Goal: Task Accomplishment & Management: Complete application form

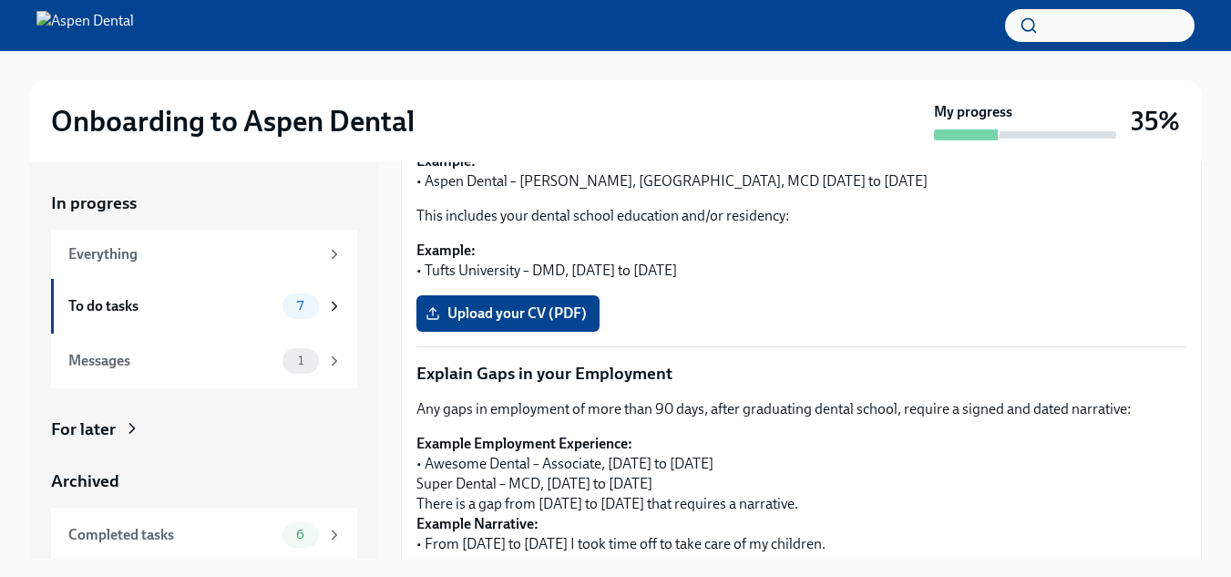
scroll to position [443, 0]
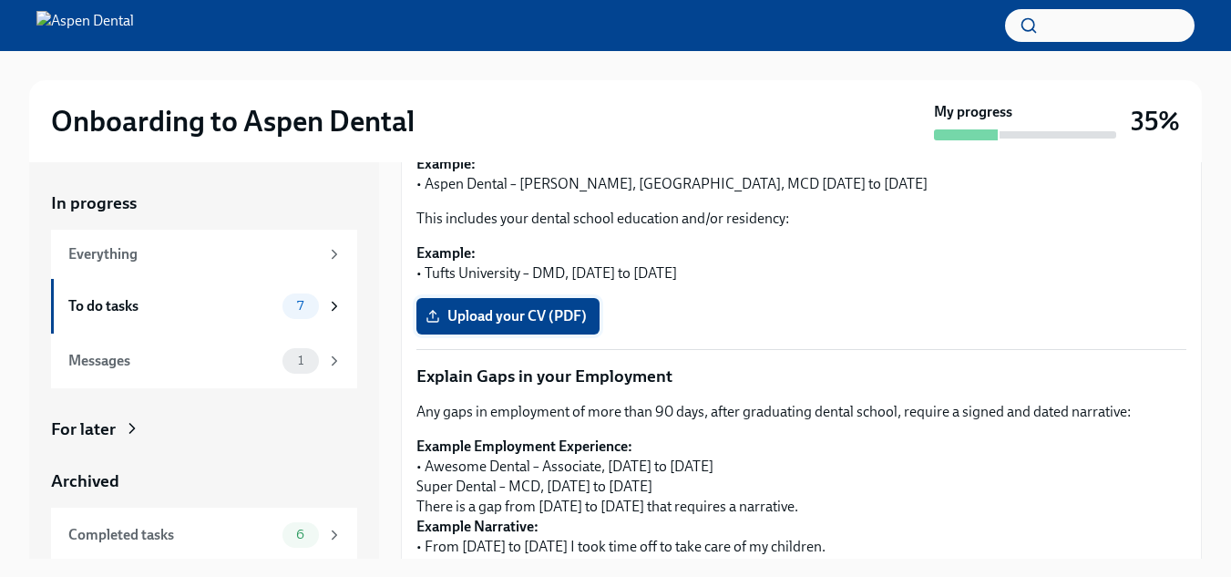
click at [476, 306] on label "Upload your CV (PDF)" at bounding box center [507, 316] width 183 height 36
click at [0, 0] on input "Upload your CV (PDF)" at bounding box center [0, 0] width 0 height 0
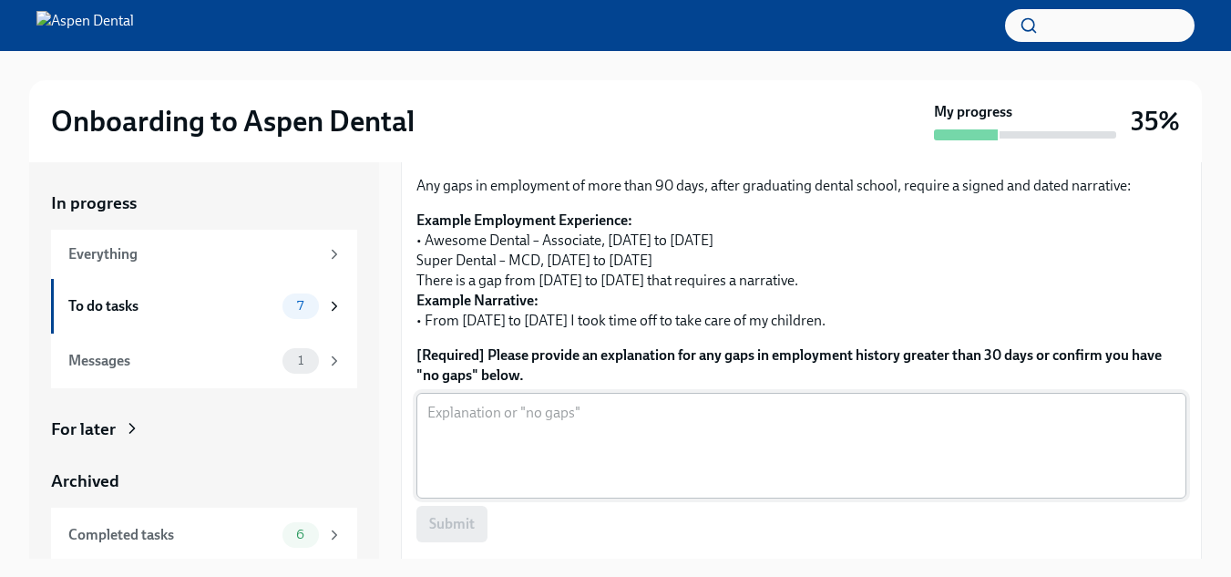
scroll to position [744, 0]
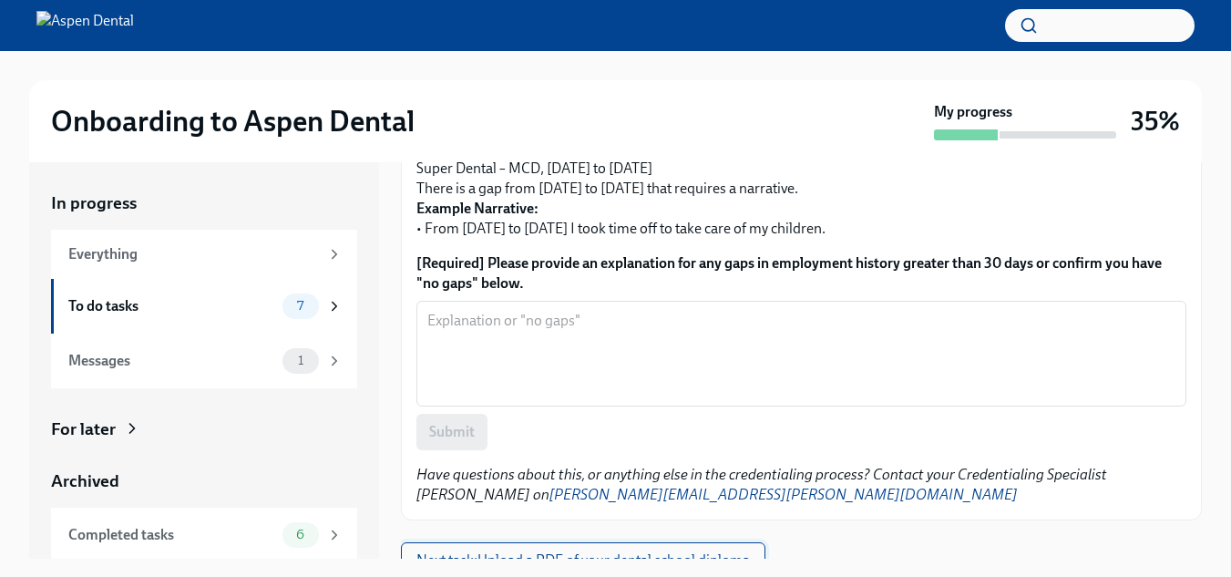
click at [716, 551] on span "Next task : Upload a PDF of your dental school diploma" at bounding box center [582, 560] width 333 height 18
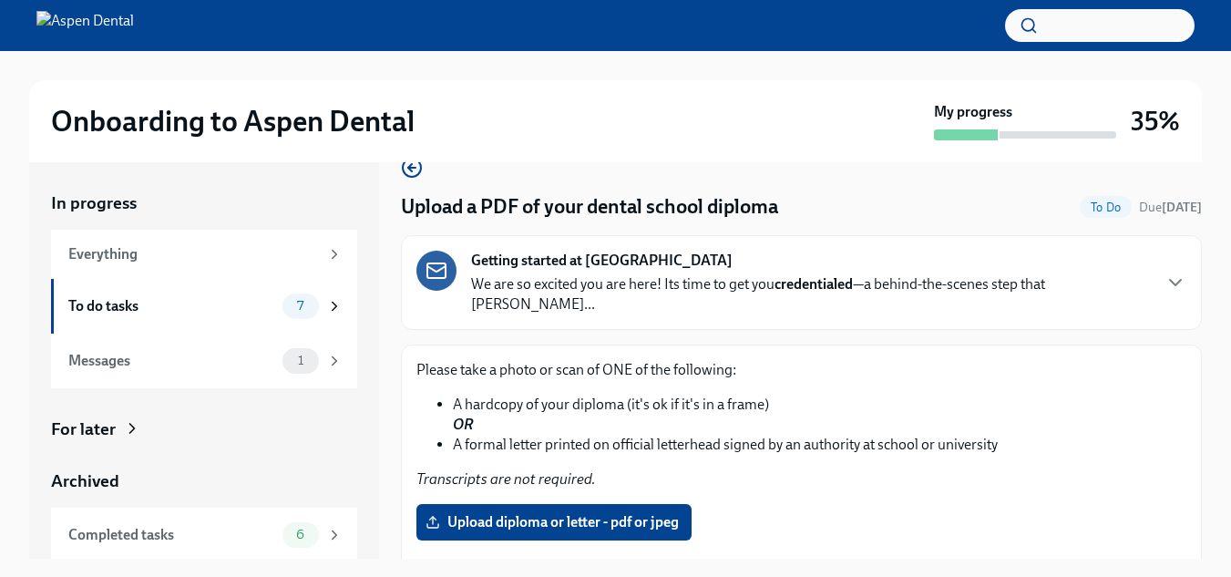
scroll to position [36, 0]
click at [582, 512] on span "Upload diploma or letter - pdf or jpeg" at bounding box center [554, 521] width 250 height 18
click at [0, 0] on input "Upload diploma or letter - pdf or jpeg" at bounding box center [0, 0] width 0 height 0
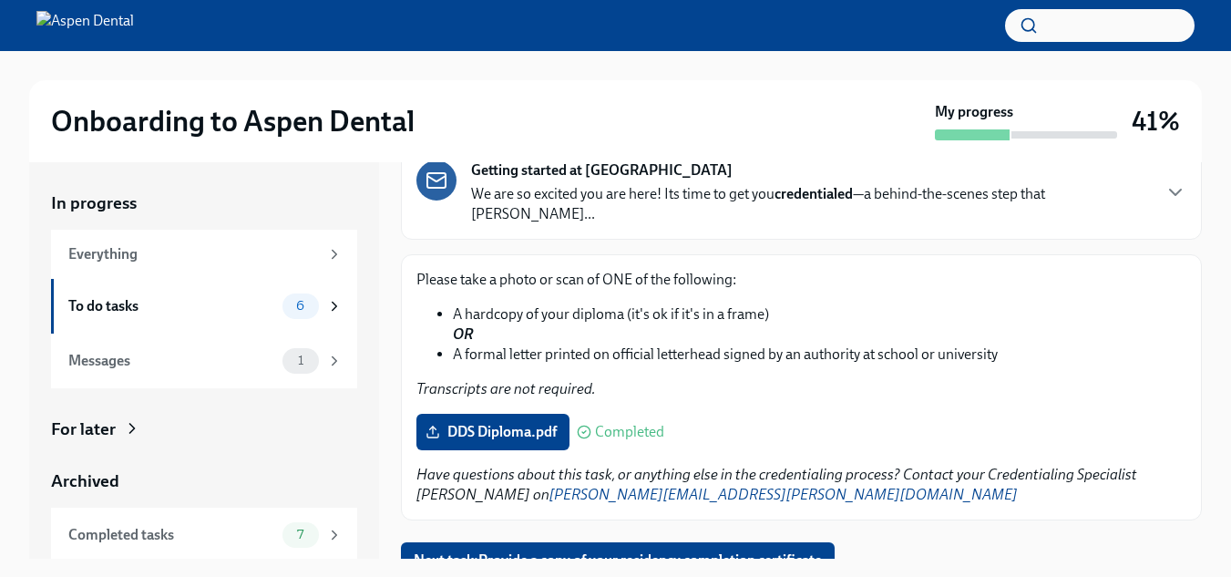
scroll to position [33, 0]
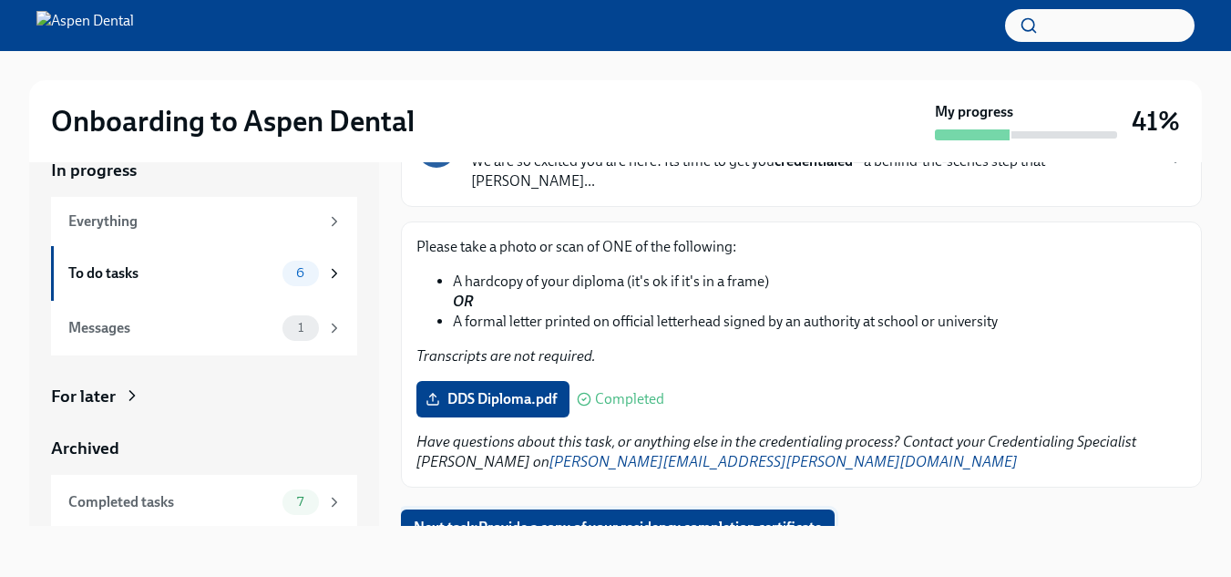
click at [632, 518] on span "Next task : Provide a copy of your residency completion certificate" at bounding box center [618, 527] width 408 height 18
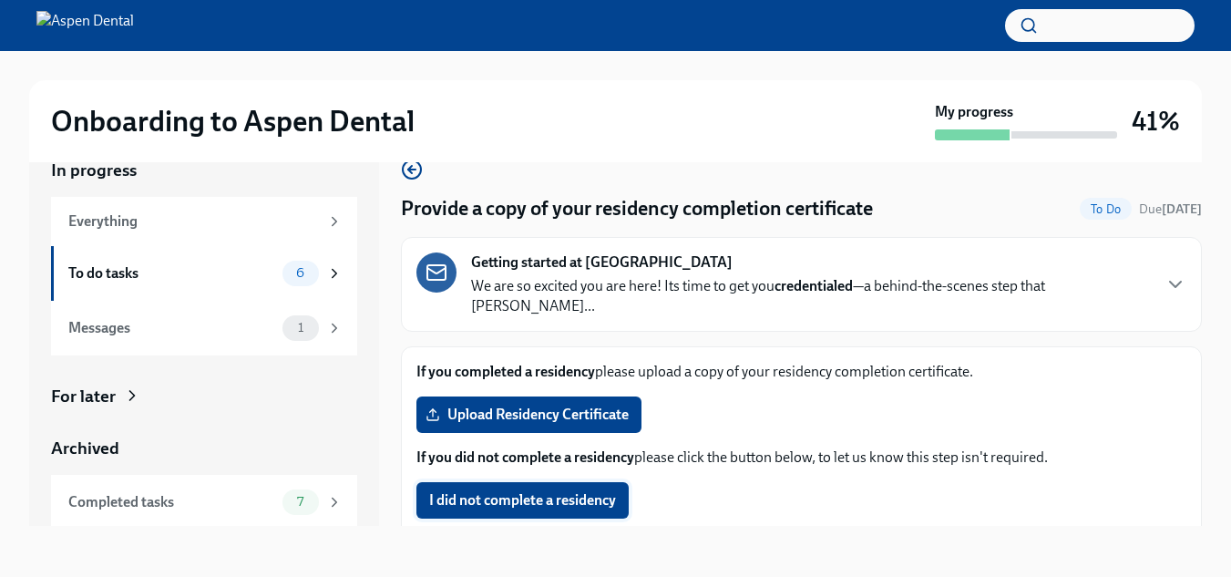
click at [592, 491] on span "I did not complete a residency" at bounding box center [522, 500] width 187 height 18
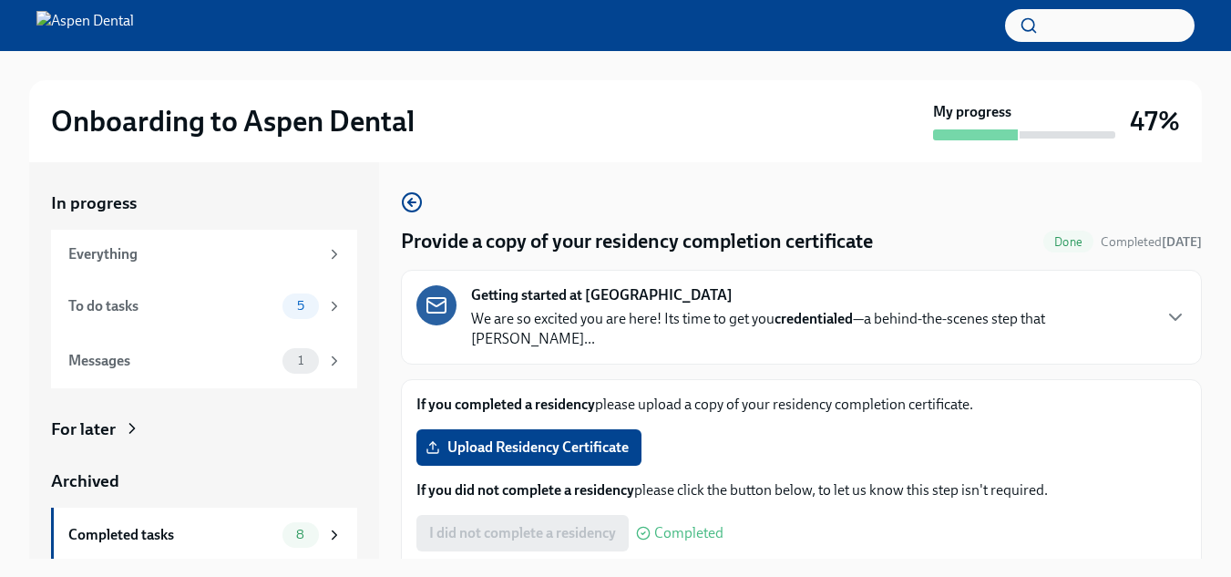
scroll to position [101, 0]
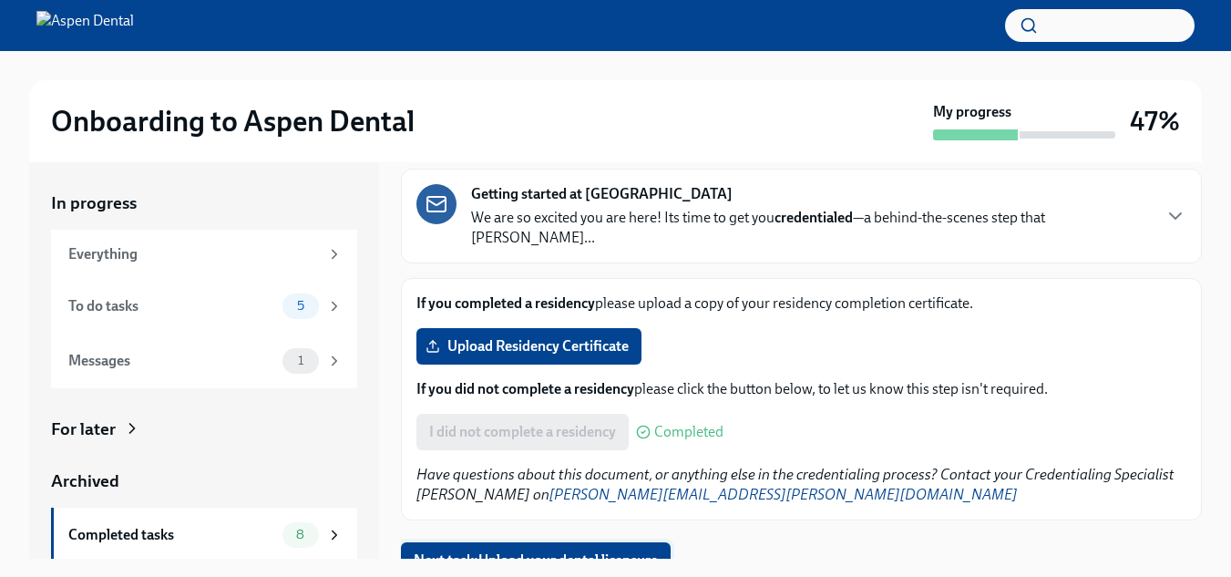
click at [582, 551] on span "Next task : Upload your dental licensure" at bounding box center [536, 560] width 244 height 18
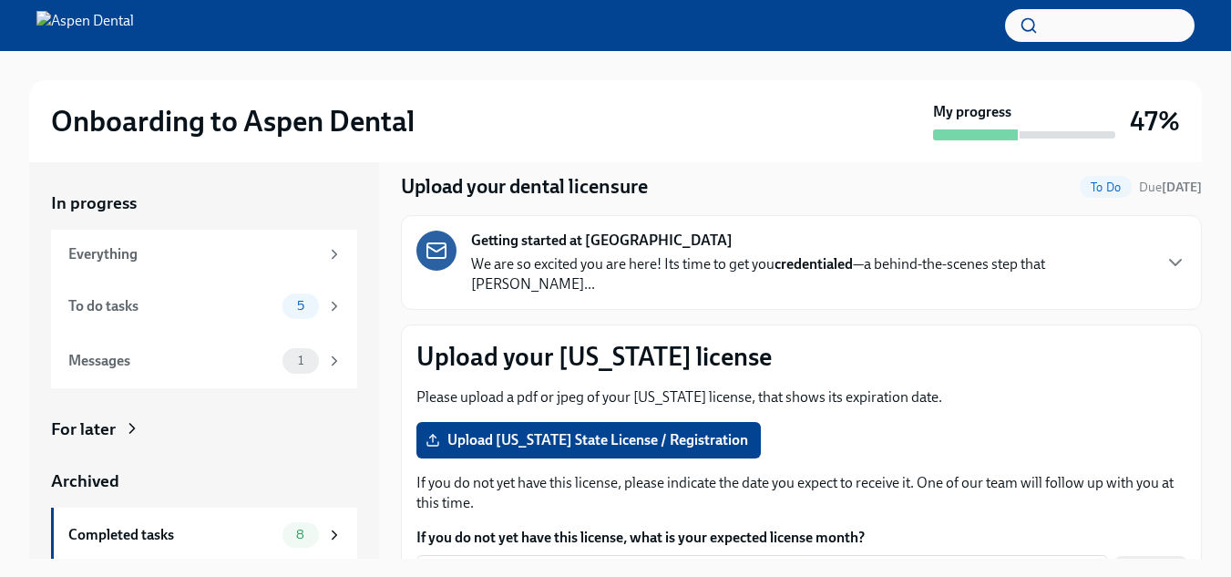
scroll to position [63, 0]
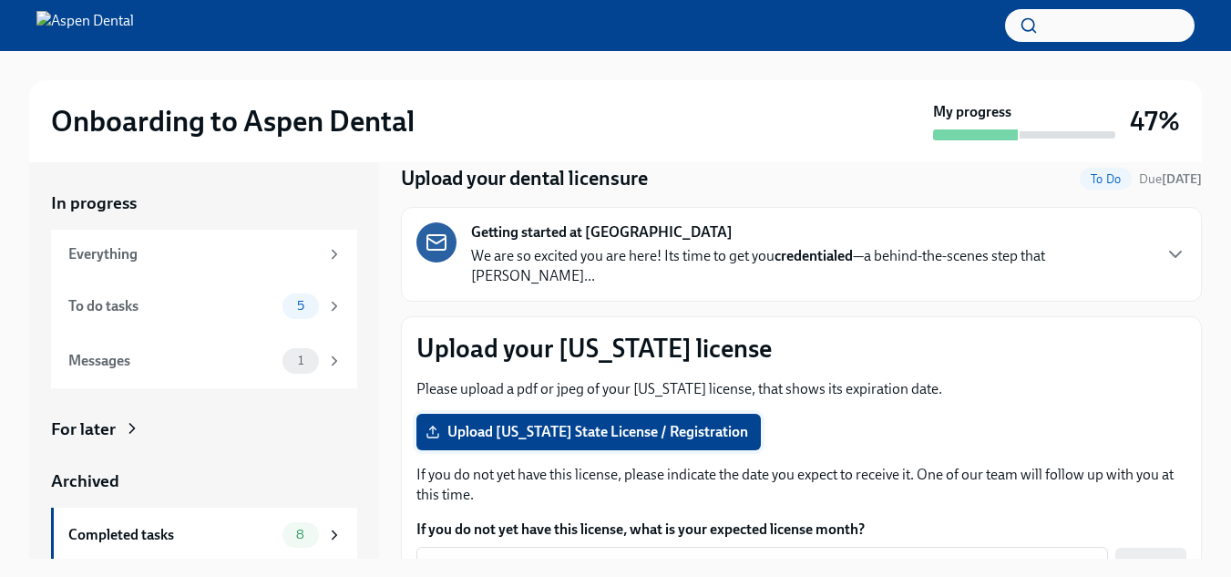
click at [603, 423] on span "Upload [US_STATE] State License / Registration" at bounding box center [588, 432] width 319 height 18
click at [0, 0] on input "Upload [US_STATE] State License / Registration" at bounding box center [0, 0] width 0 height 0
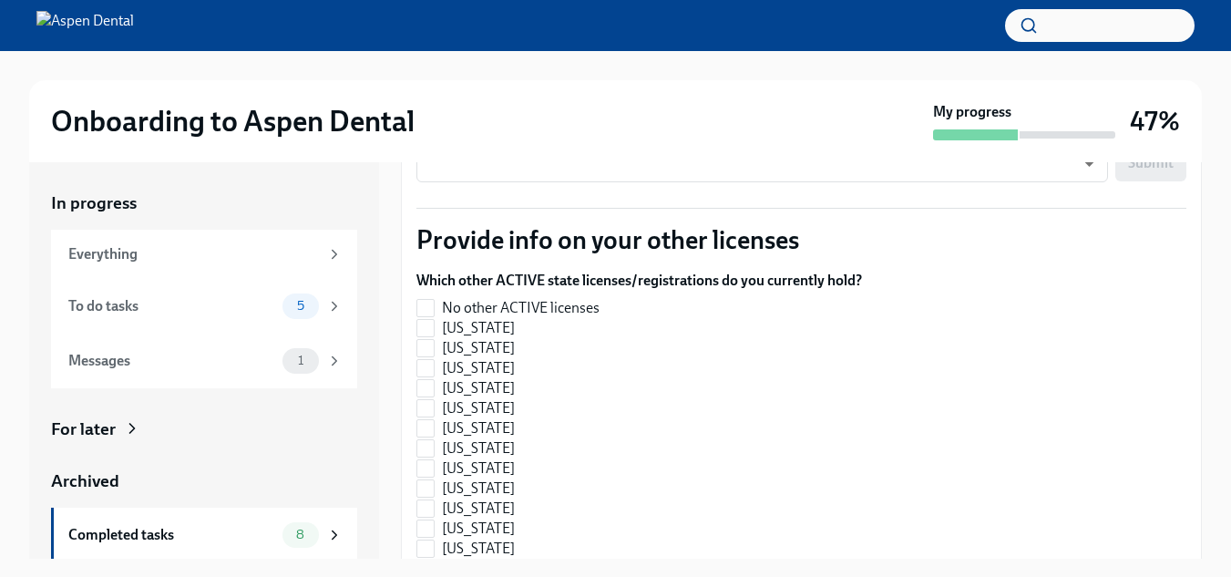
scroll to position [466, 0]
click at [430, 299] on input "No other ACTIVE licenses" at bounding box center [425, 307] width 16 height 16
checkbox input "true"
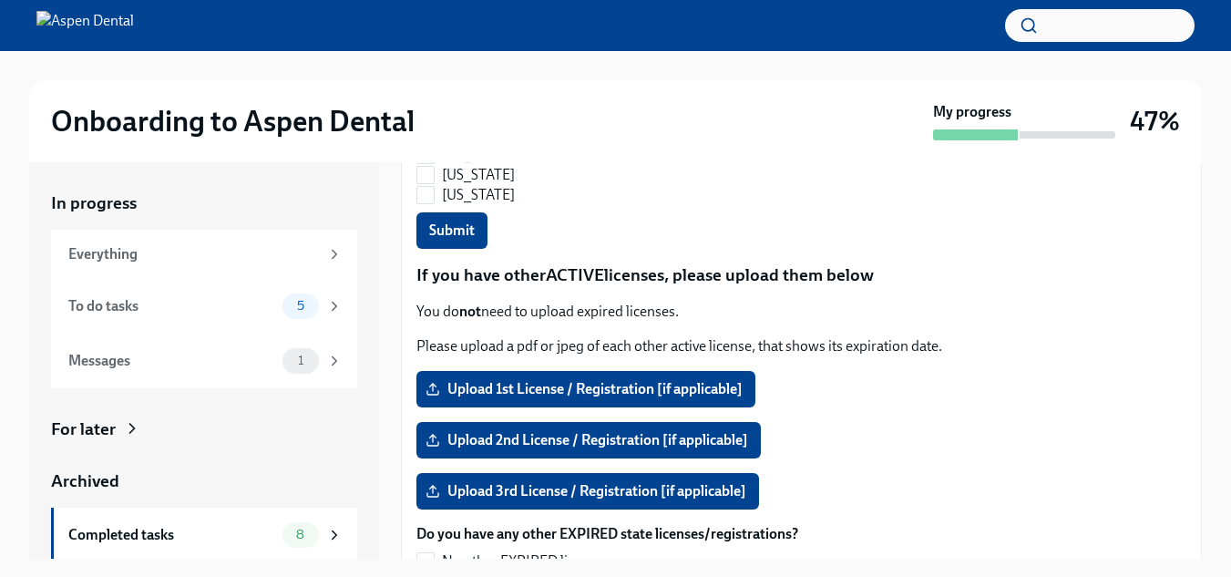
scroll to position [1601, 0]
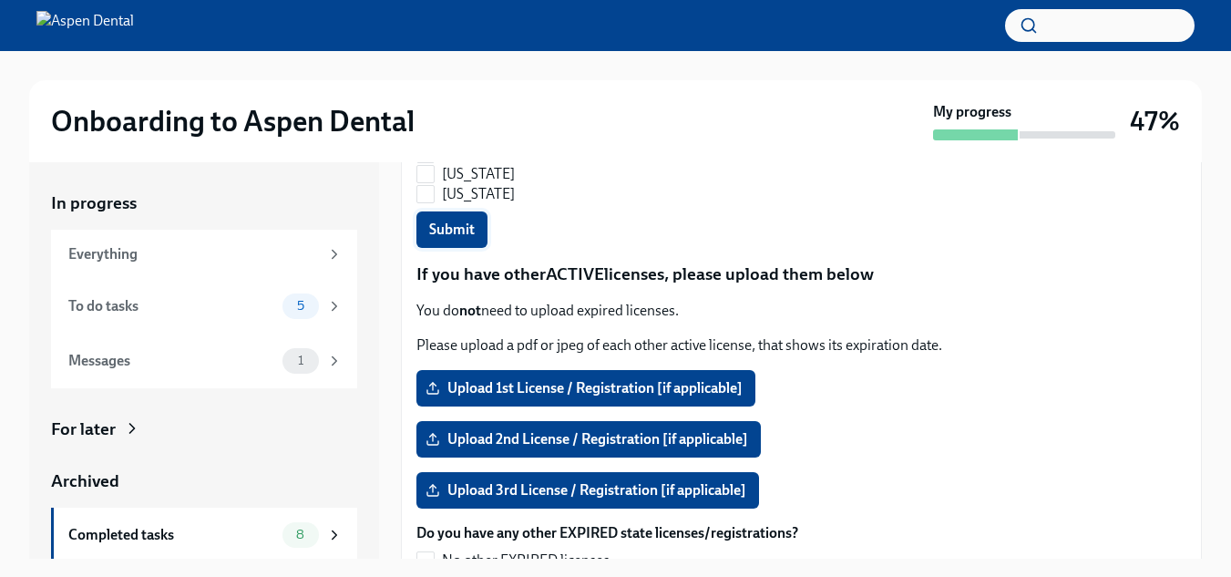
click at [467, 220] on span "Submit" at bounding box center [452, 229] width 46 height 18
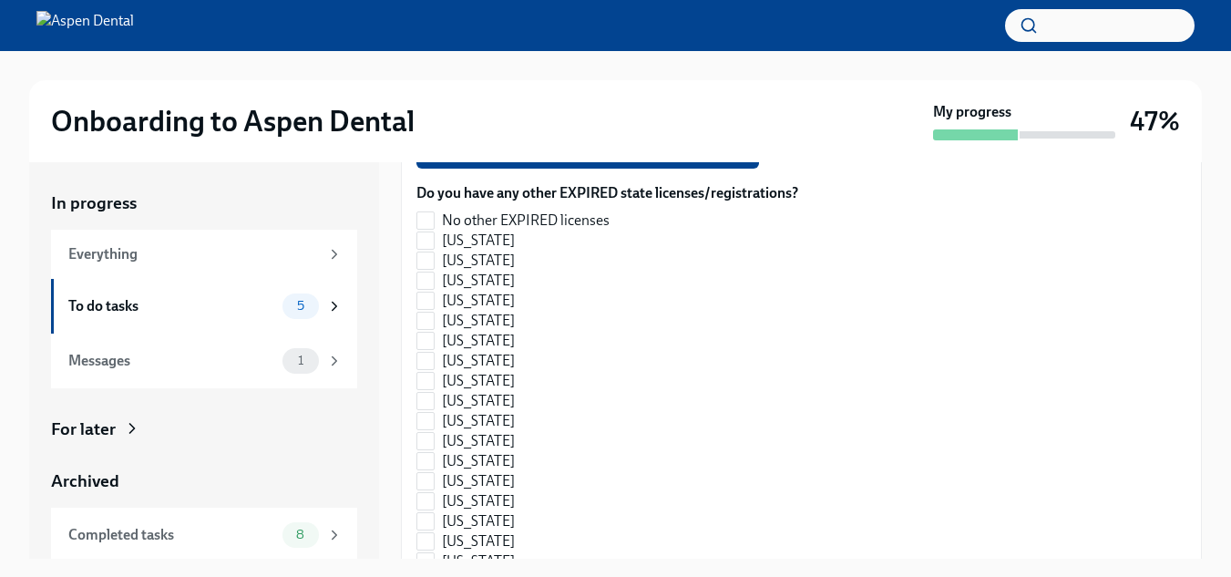
scroll to position [1874, 0]
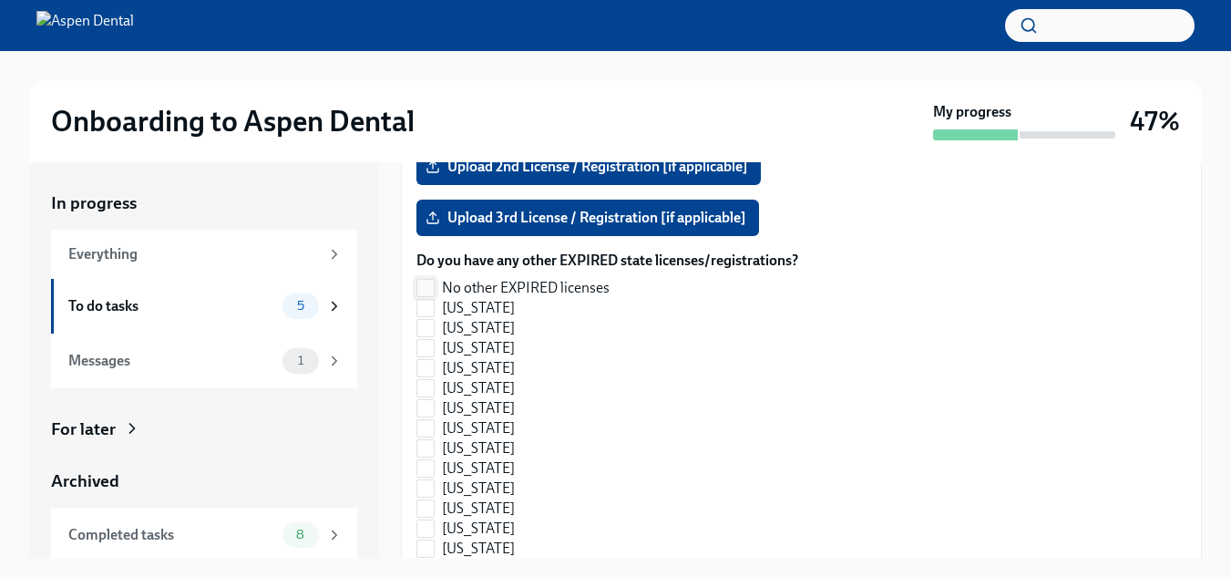
click at [422, 280] on input "No other EXPIRED licenses" at bounding box center [425, 288] width 16 height 16
checkbox input "true"
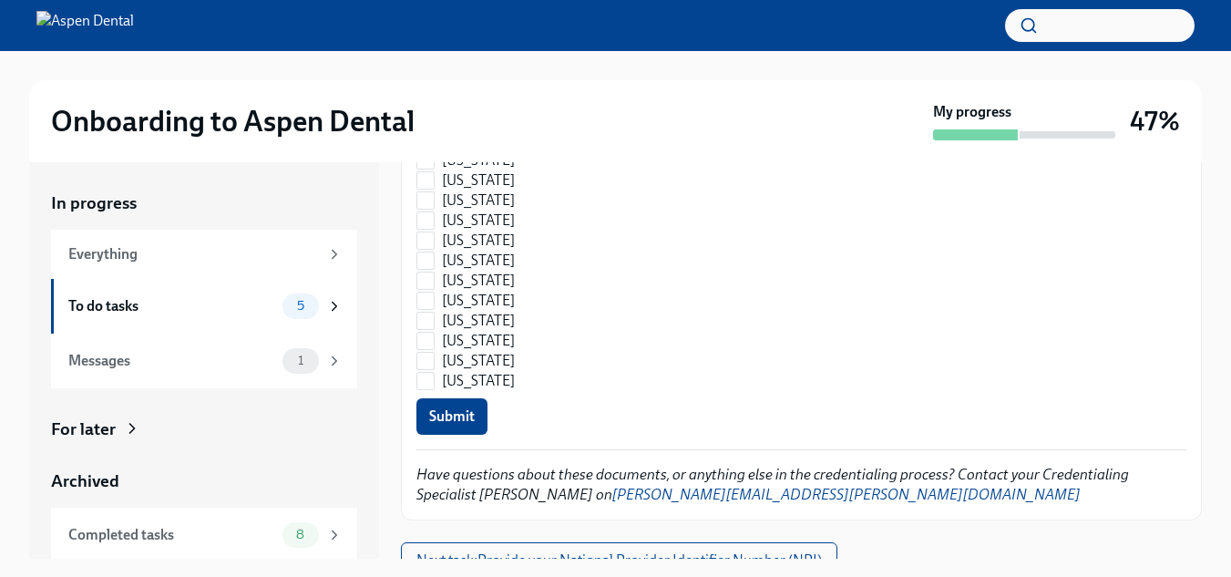
scroll to position [33, 0]
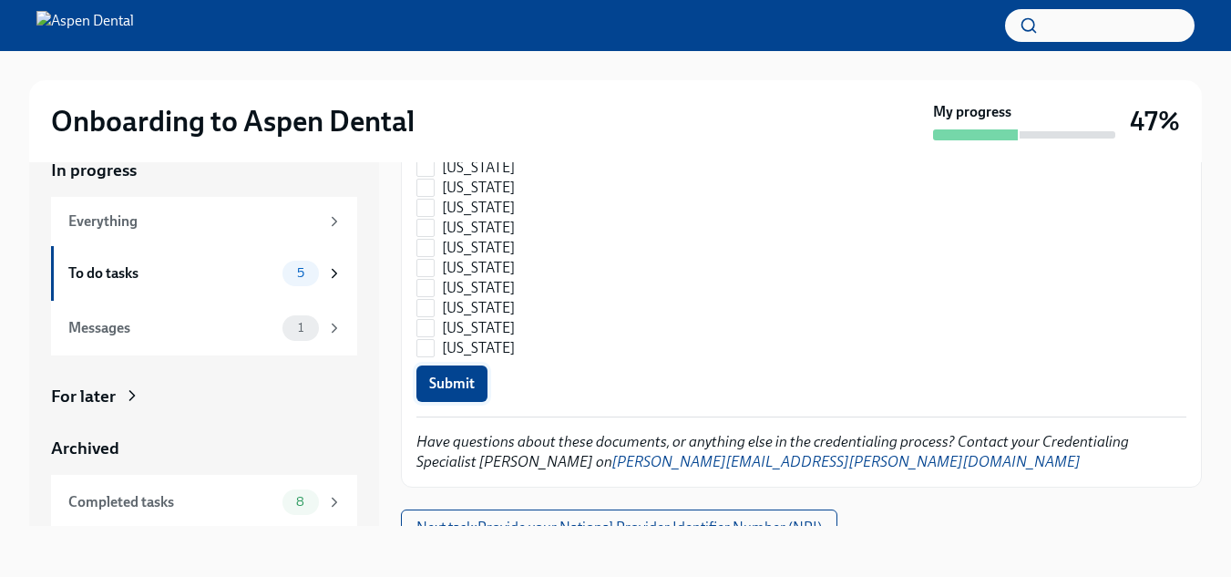
click at [464, 374] on span "Submit" at bounding box center [452, 383] width 46 height 18
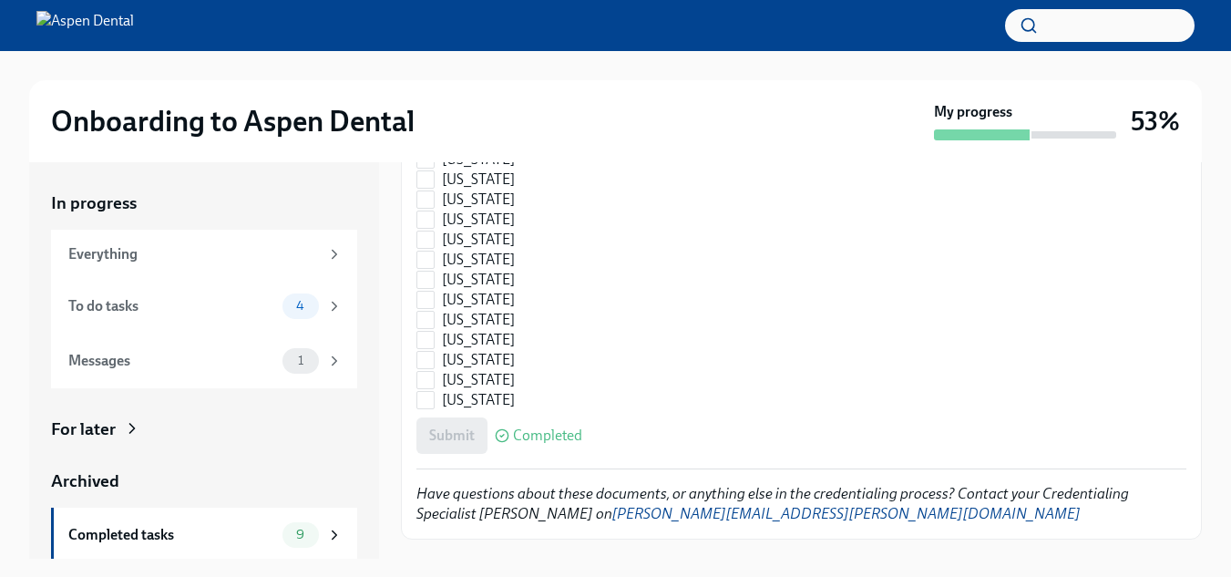
scroll to position [2803, 0]
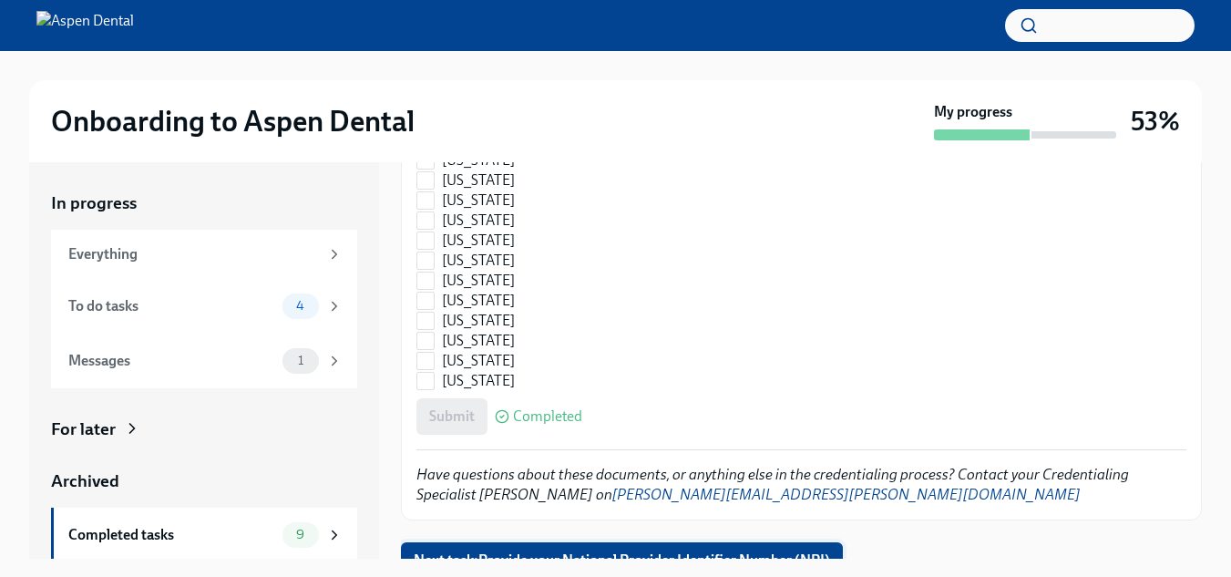
click at [668, 551] on span "Next task : Provide your National Provider Identifier Number (NPI)" at bounding box center [622, 560] width 416 height 18
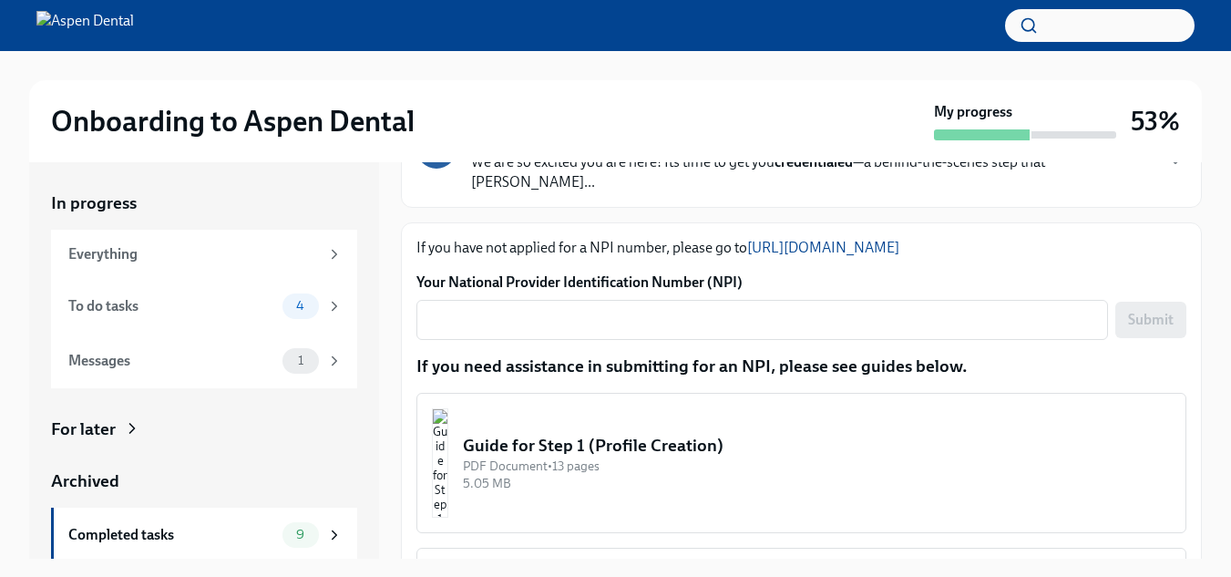
scroll to position [159, 0]
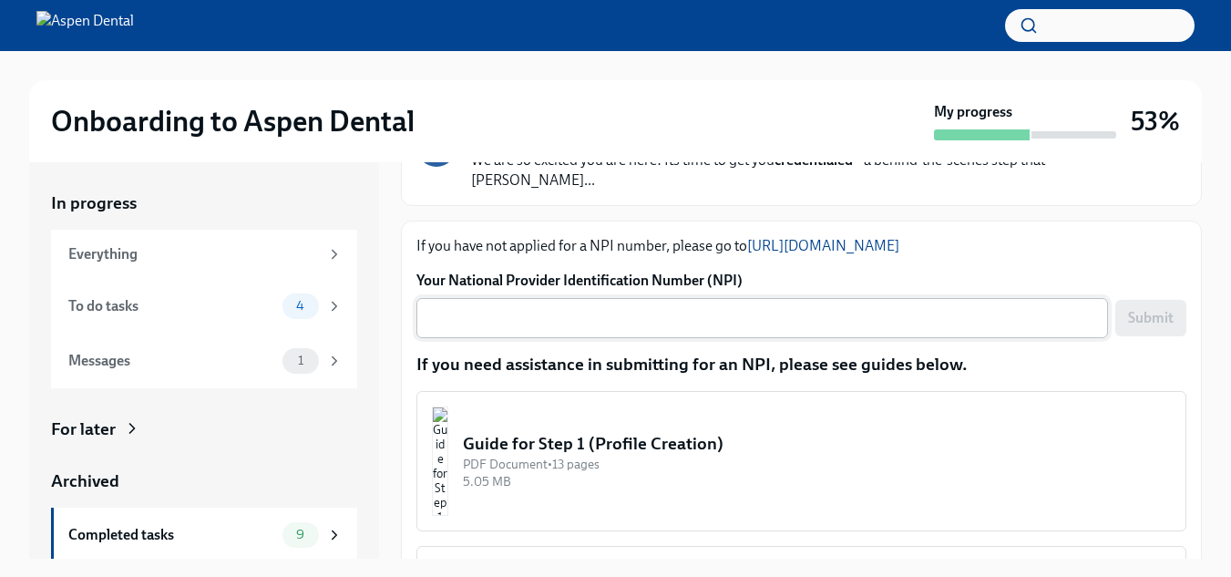
click at [551, 307] on textarea "Your National Provider Identification Number (NPI)" at bounding box center [762, 318] width 670 height 22
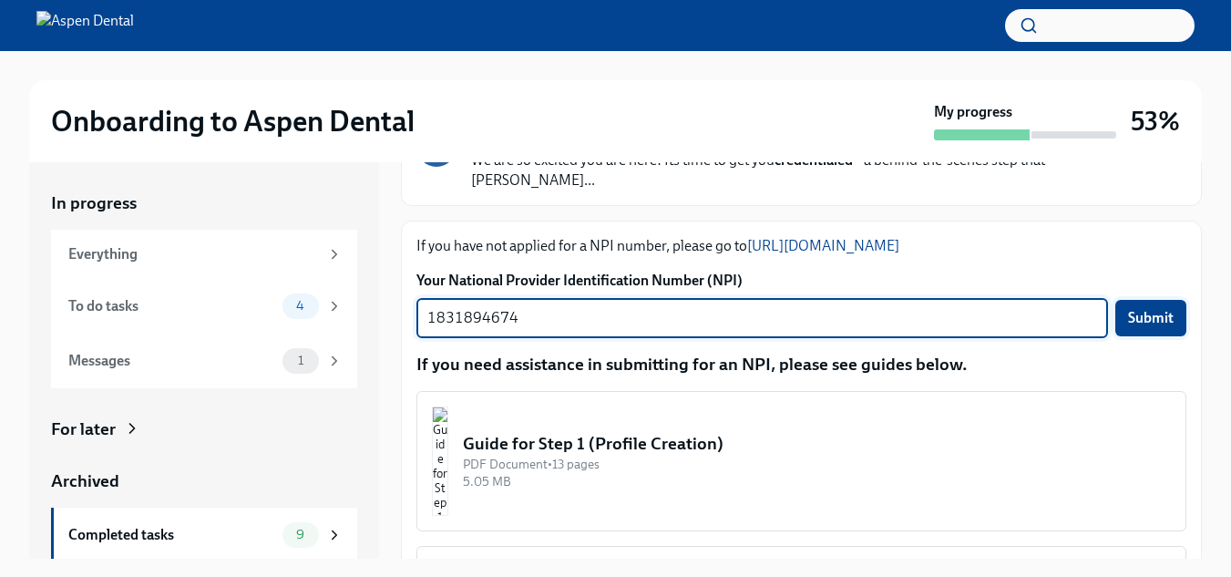
type textarea "1831894674"
click at [1155, 300] on button "Submit" at bounding box center [1150, 318] width 71 height 36
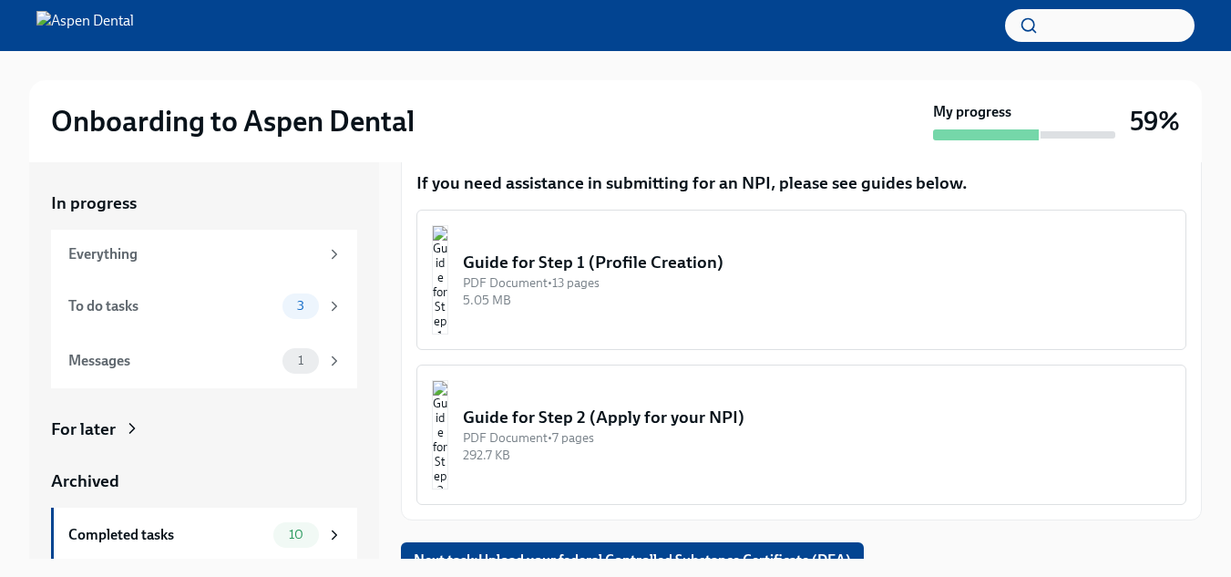
scroll to position [33, 0]
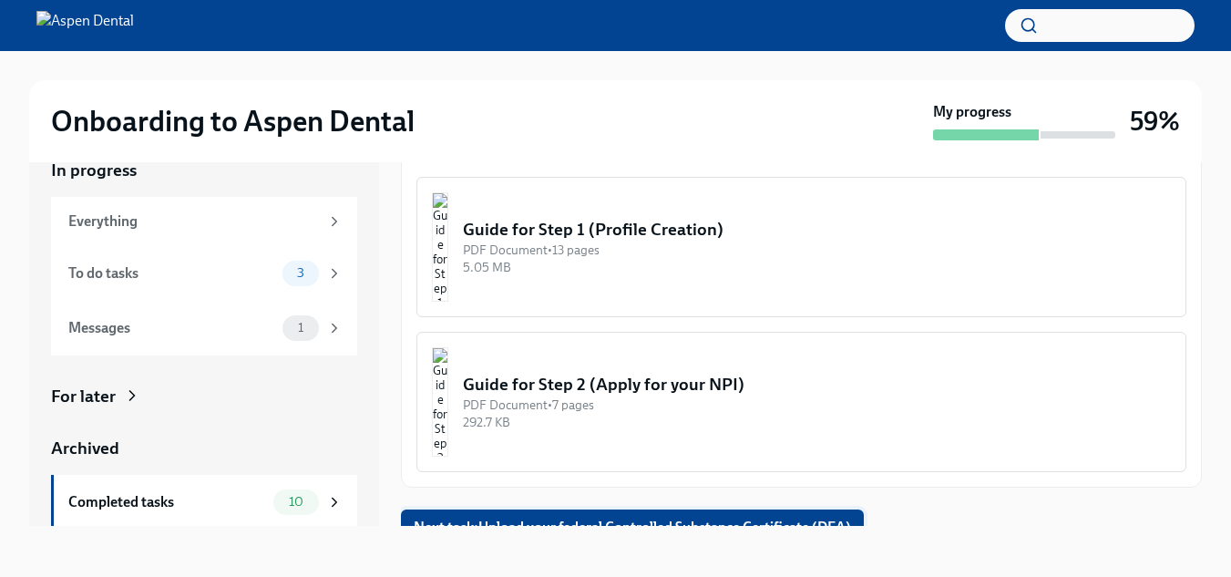
click at [735, 518] on span "Next task : Upload your federal Controlled Substance Certificate (DEA)" at bounding box center [632, 527] width 437 height 18
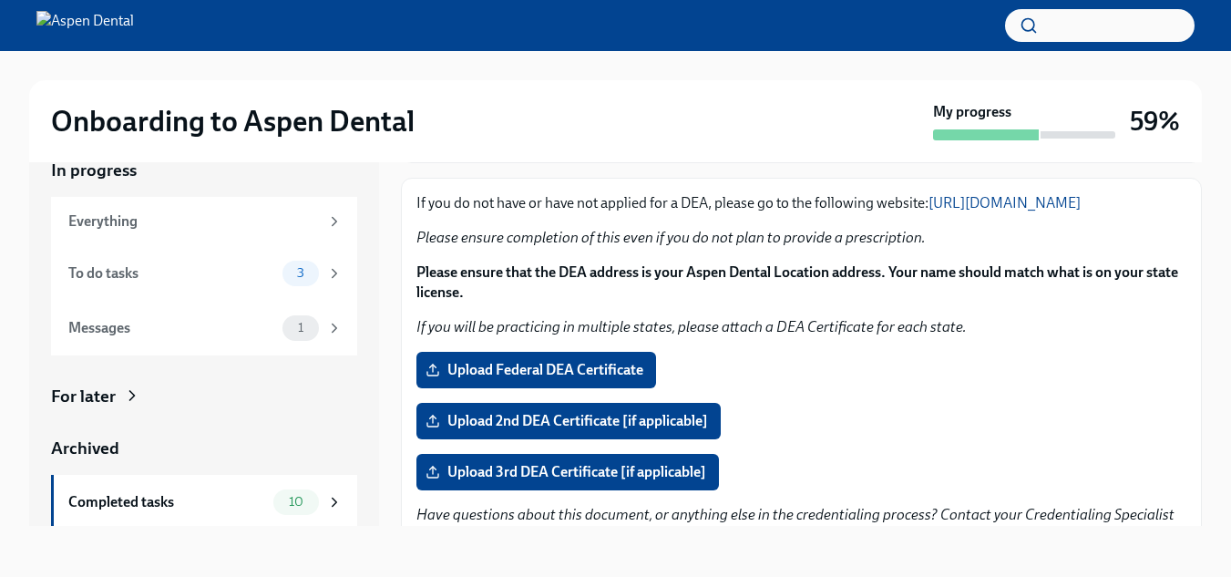
scroll to position [170, 0]
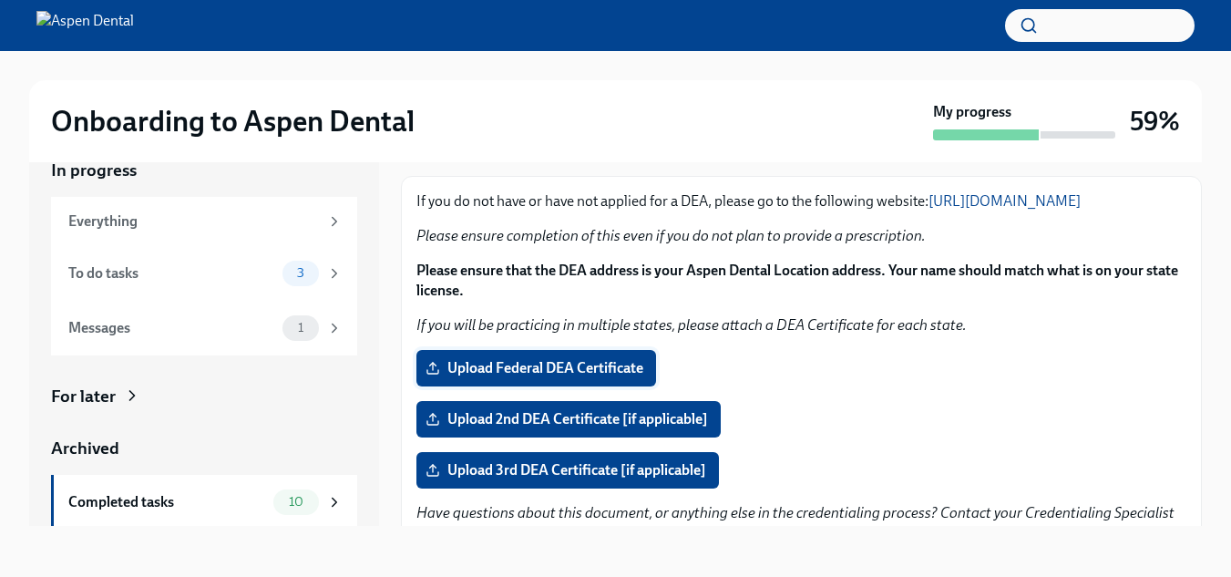
click at [567, 363] on span "Upload Federal DEA Certificate" at bounding box center [536, 368] width 214 height 18
click at [0, 0] on input "Upload Federal DEA Certificate" at bounding box center [0, 0] width 0 height 0
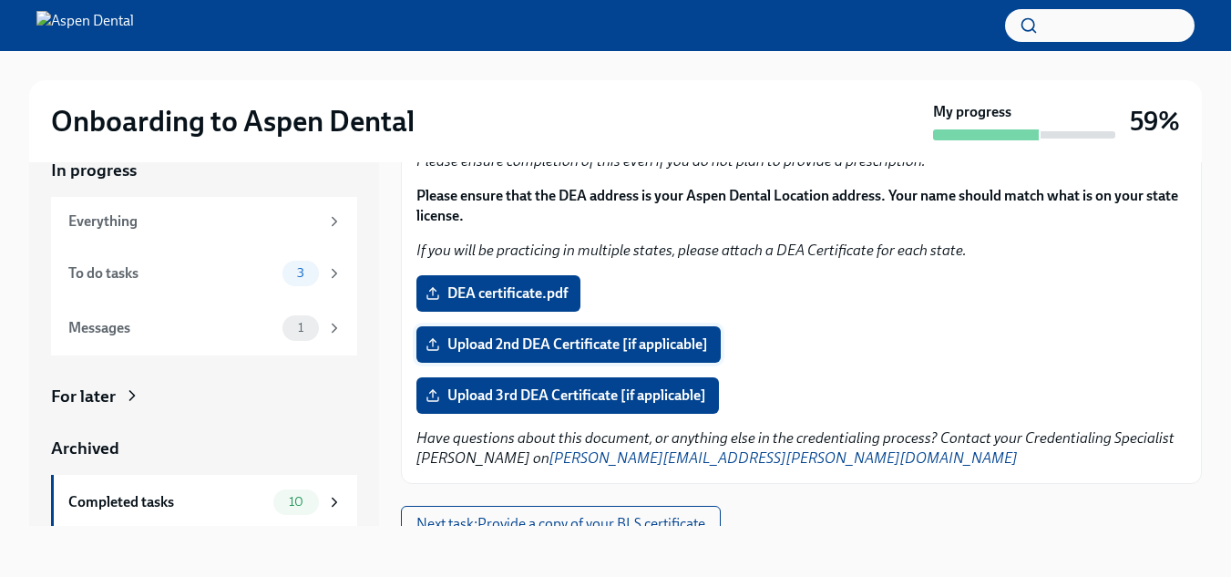
scroll to position [261, 0]
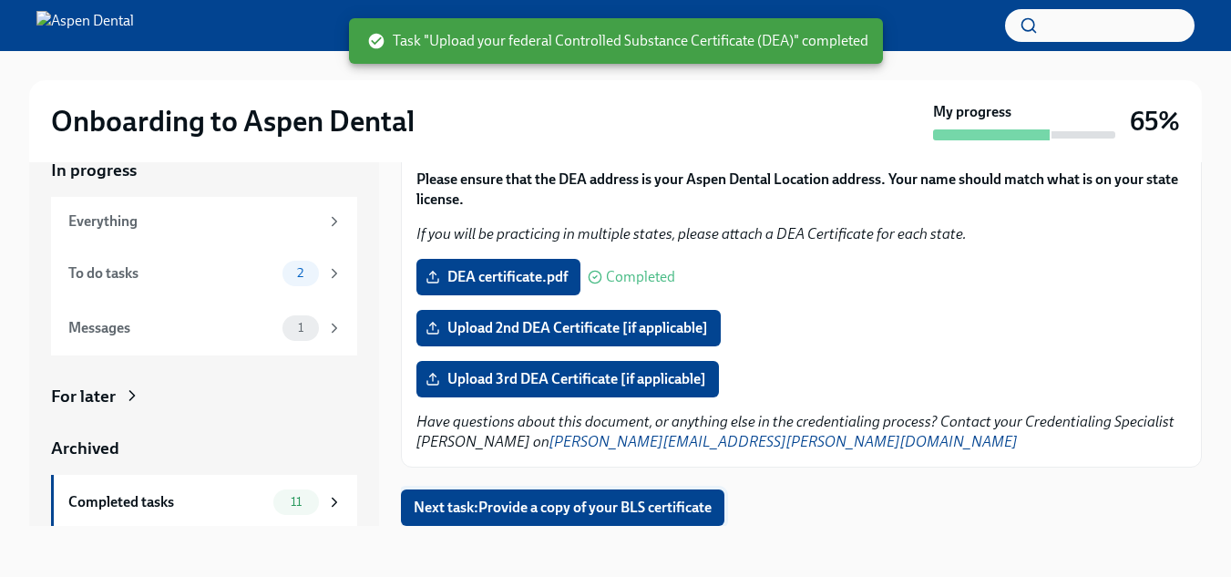
click at [648, 509] on span "Next task : Provide a copy of your BLS certificate" at bounding box center [563, 507] width 298 height 18
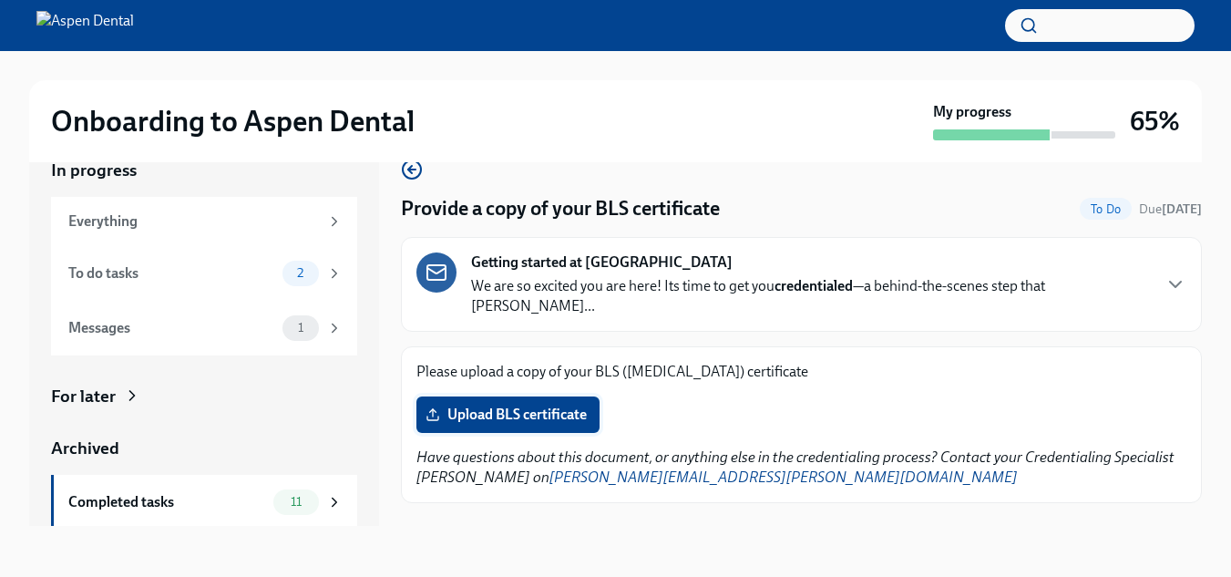
click at [568, 405] on span "Upload BLS certificate" at bounding box center [508, 414] width 158 height 18
click at [0, 0] on input "Upload BLS certificate" at bounding box center [0, 0] width 0 height 0
click at [326, 279] on icon at bounding box center [334, 273] width 16 height 16
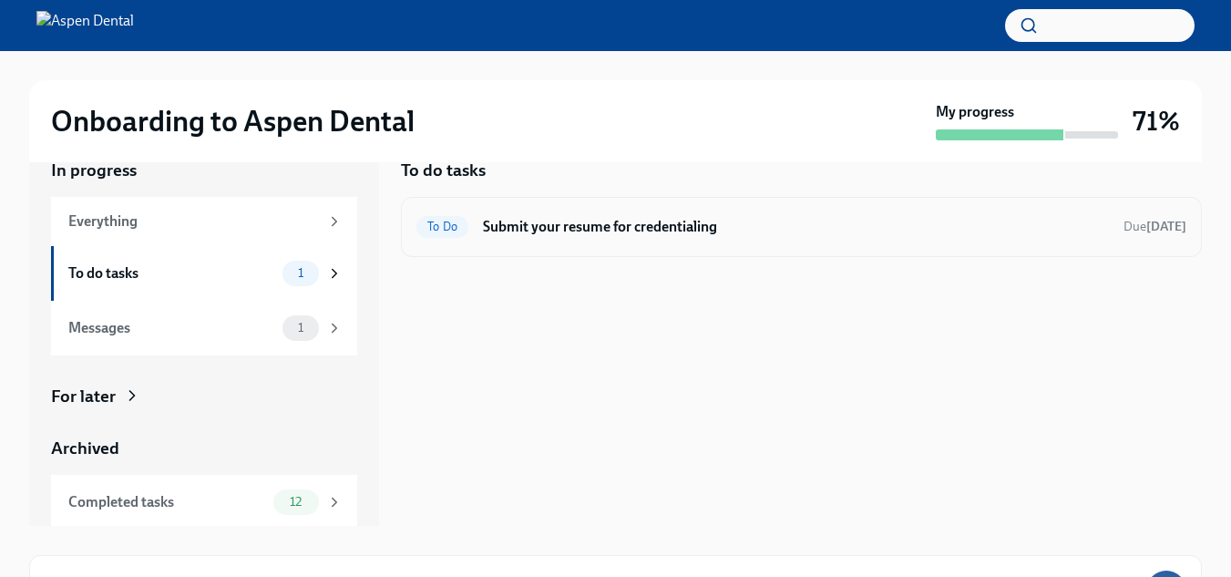
click at [547, 237] on div "To Do Submit your resume for credentialing Due [DATE]" at bounding box center [801, 226] width 770 height 29
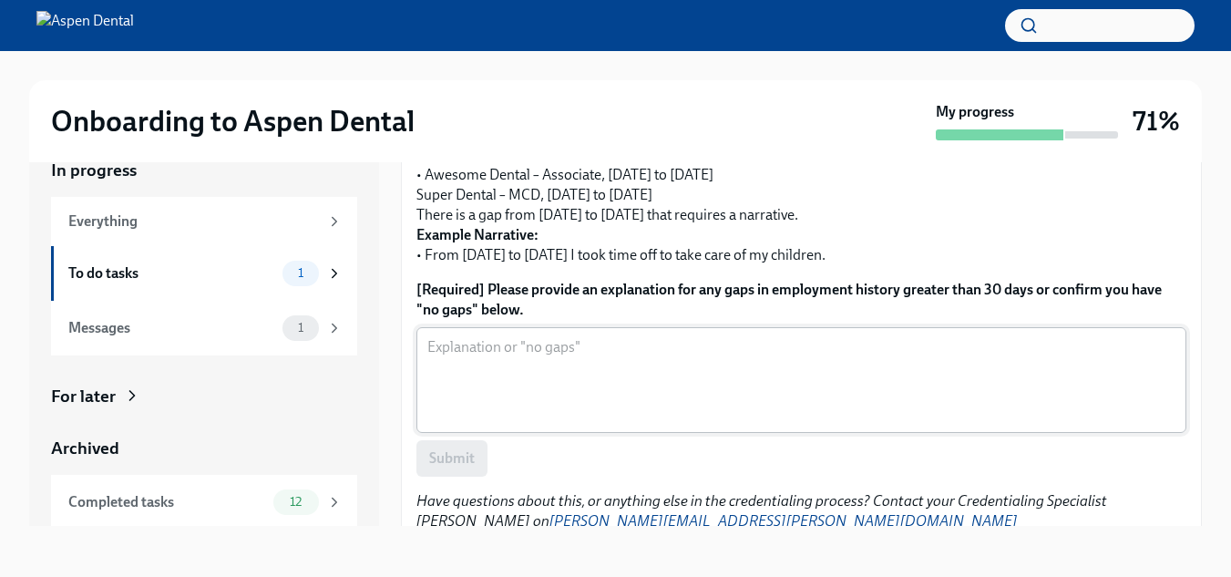
scroll to position [702, 0]
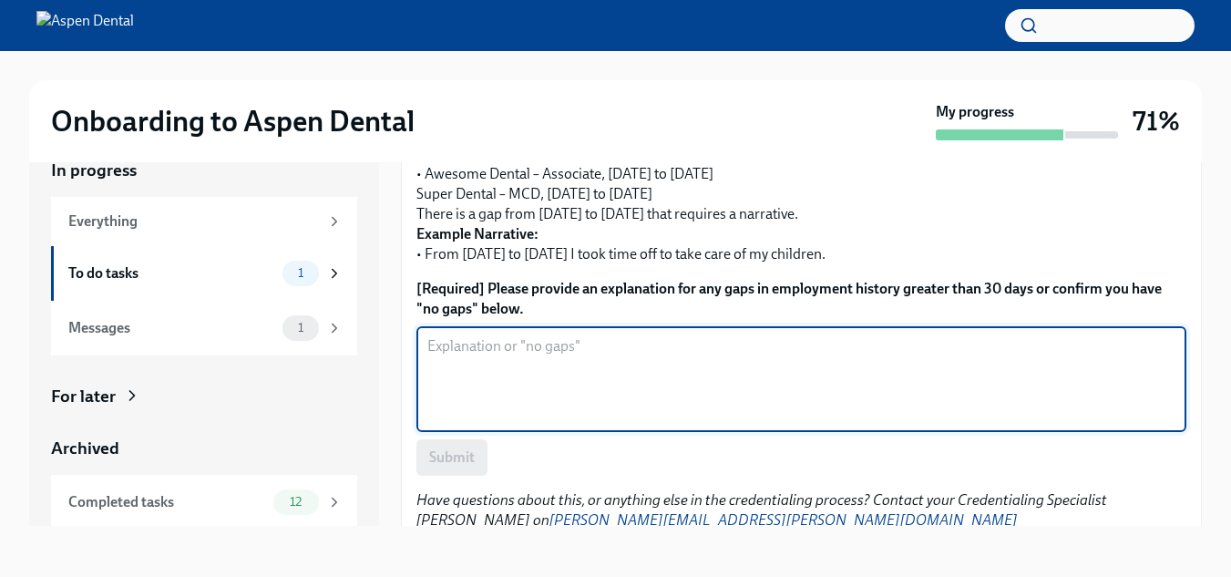
click at [588, 335] on textarea "[Required] Please provide an explanation for any gaps in employment history gre…" at bounding box center [801, 378] width 748 height 87
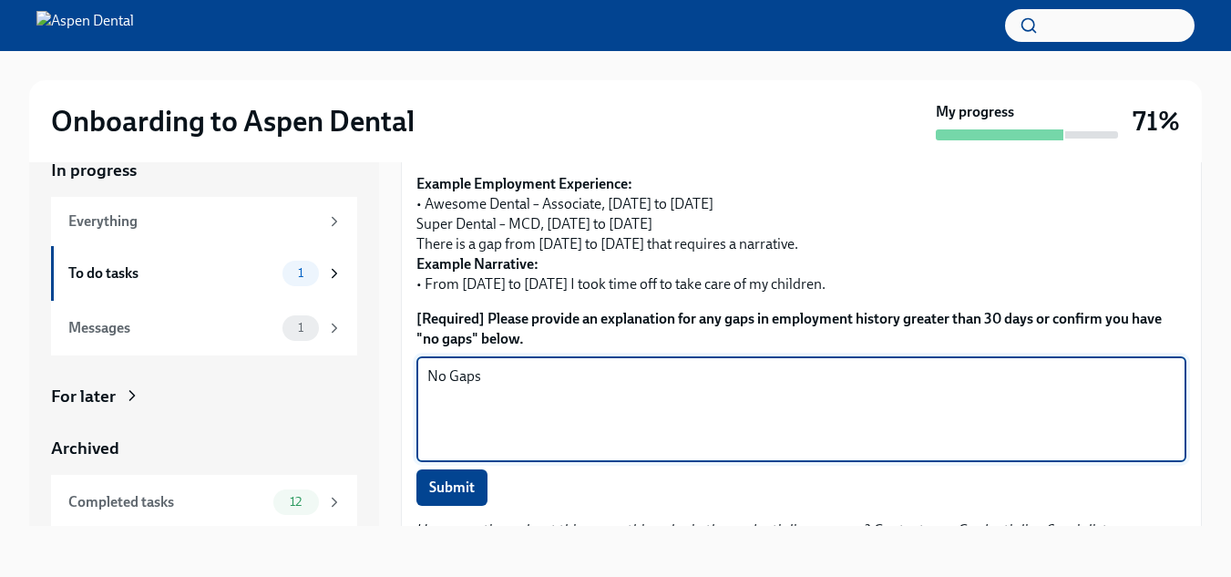
scroll to position [687, 0]
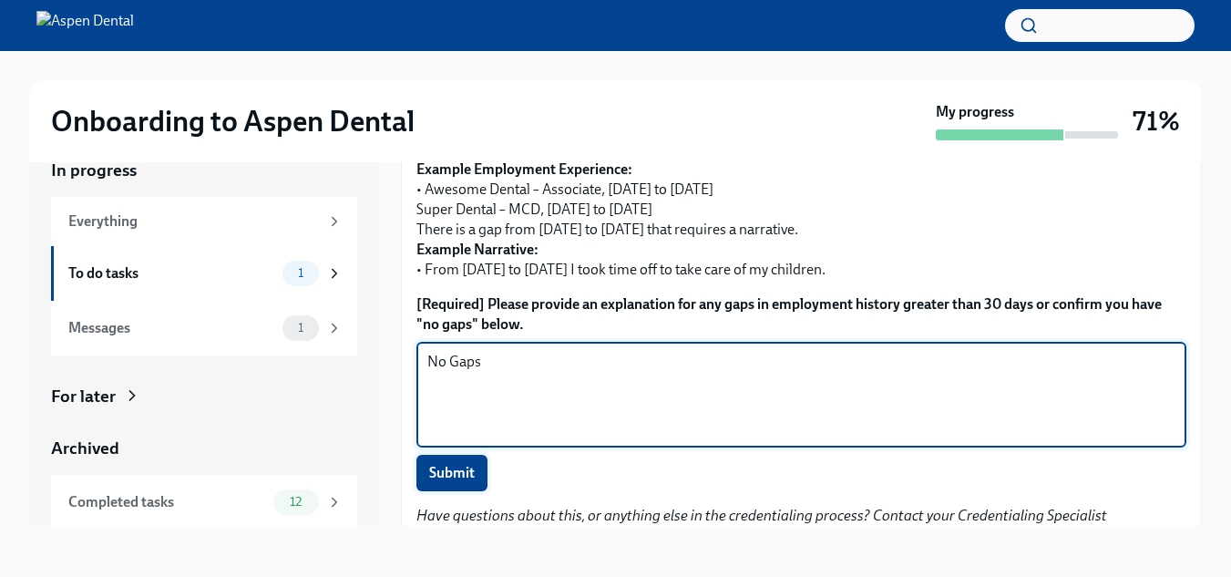
type textarea "No Gaps"
click at [469, 464] on span "Submit" at bounding box center [452, 473] width 46 height 18
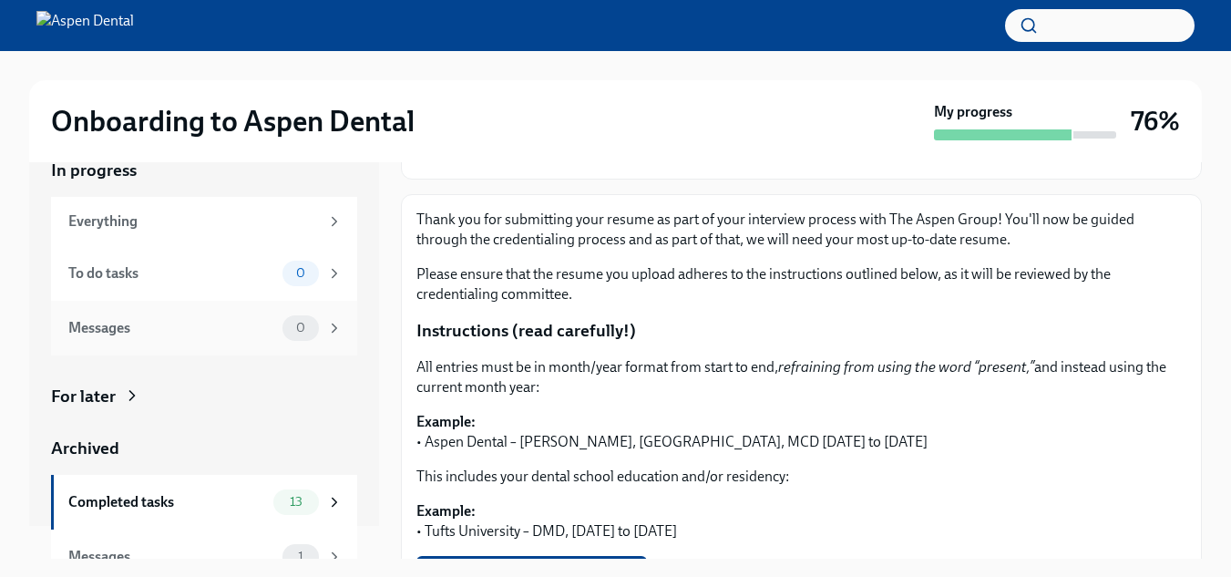
scroll to position [58, 0]
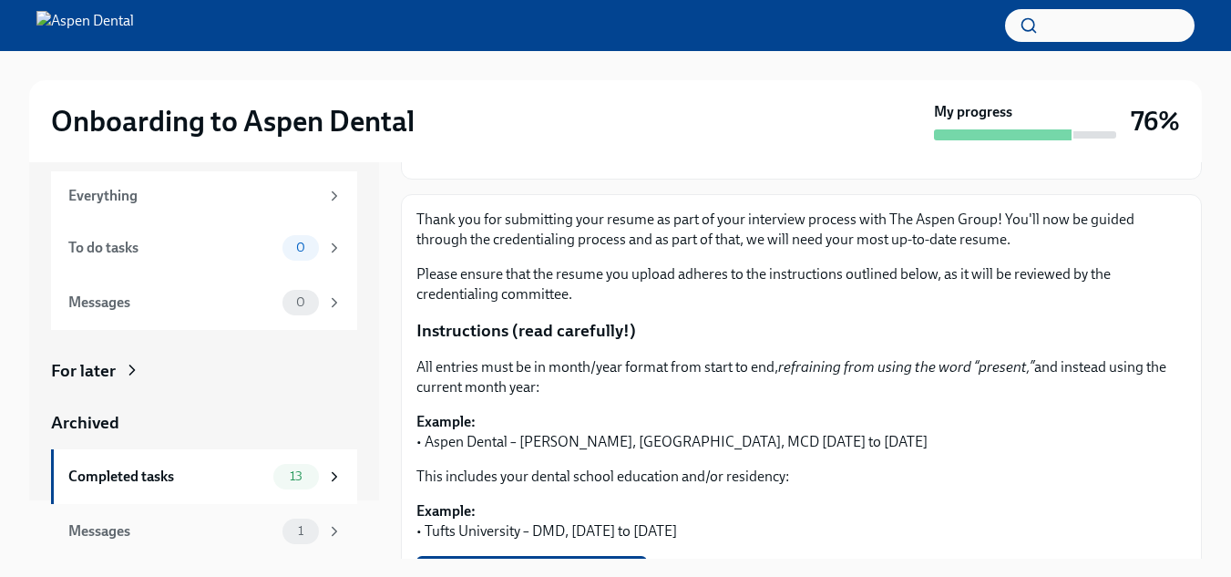
click at [296, 527] on span "1" at bounding box center [300, 531] width 27 height 14
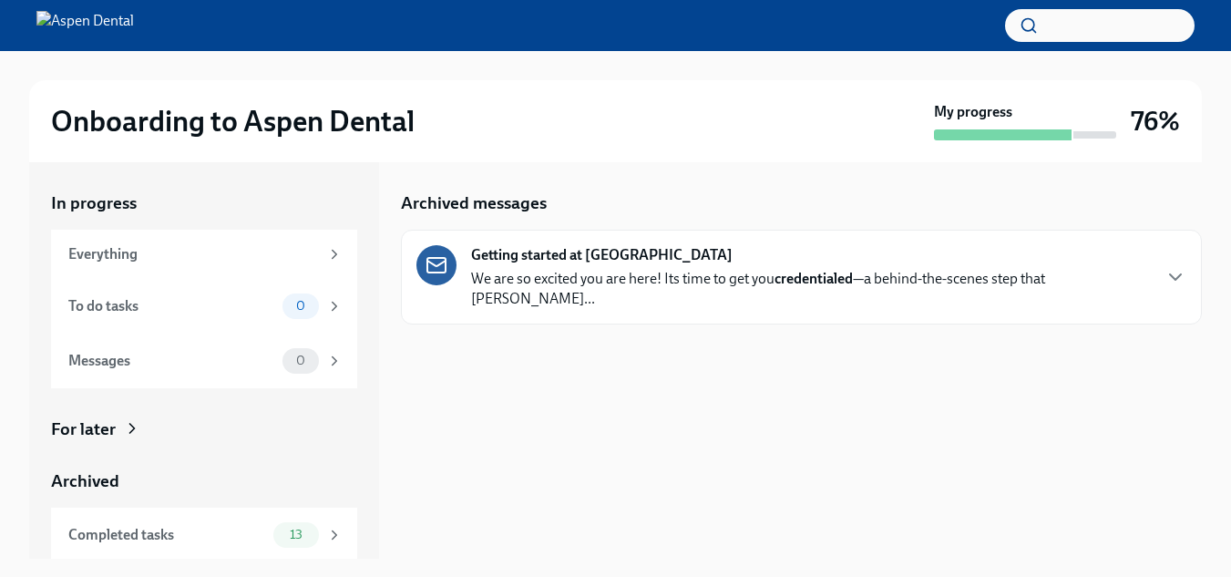
click at [679, 253] on div "Getting started at Aspen Dental We are so excited you are here! Its time to get…" at bounding box center [810, 277] width 679 height 64
